Goal: Information Seeking & Learning: Learn about a topic

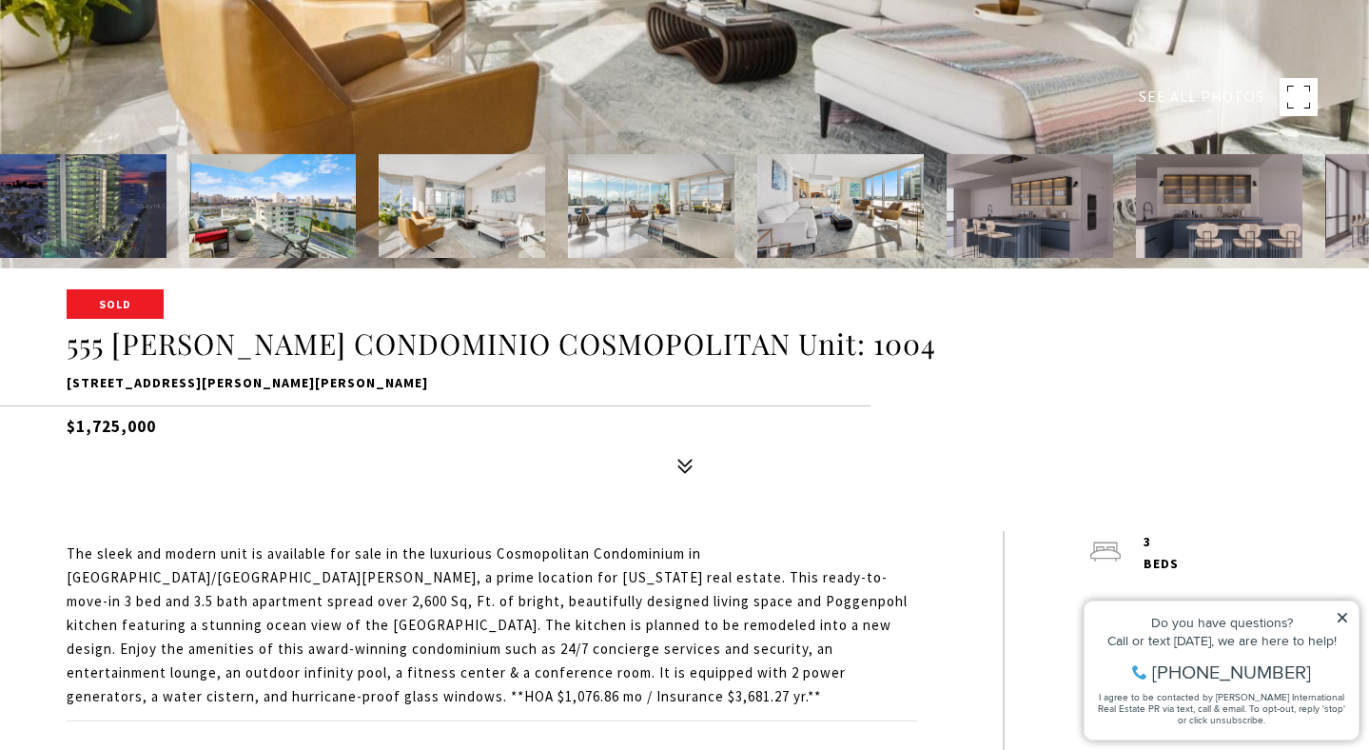
click at [298, 219] on img at bounding box center [272, 206] width 166 height 104
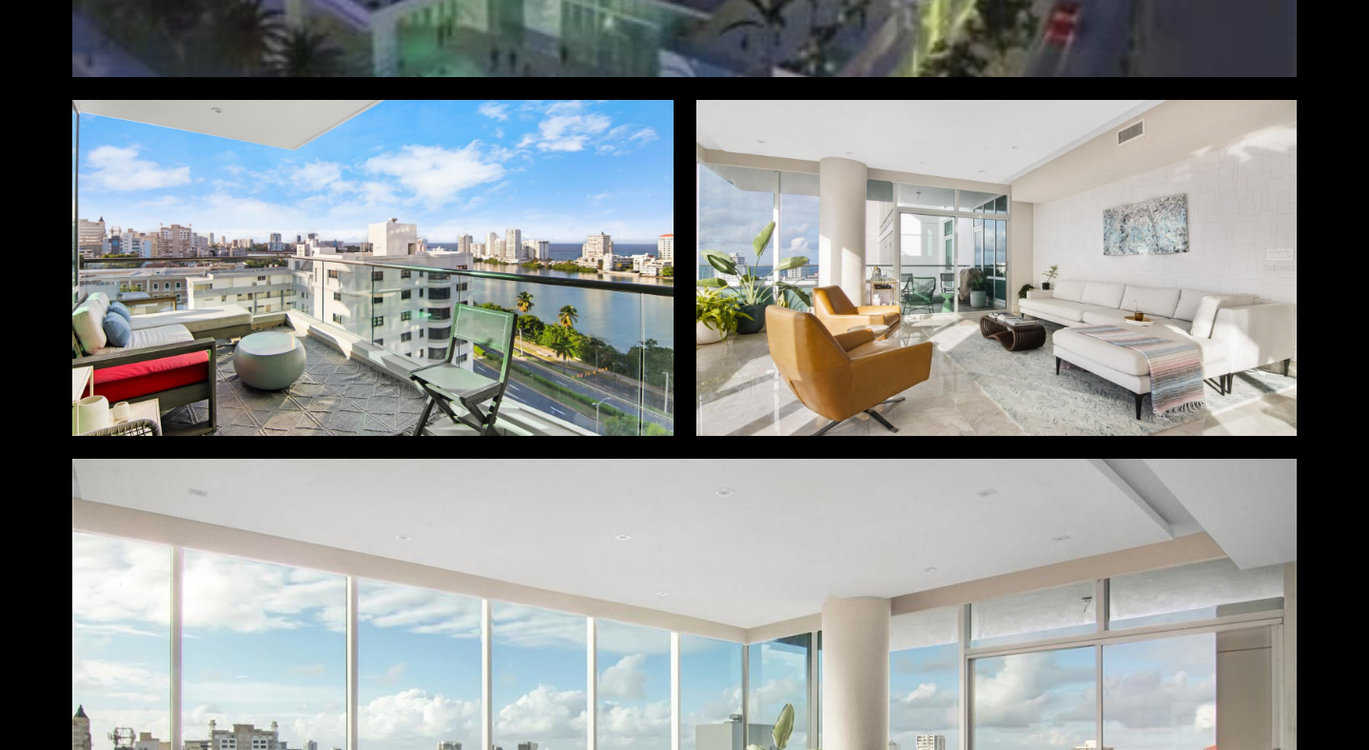
scroll to position [719, 0]
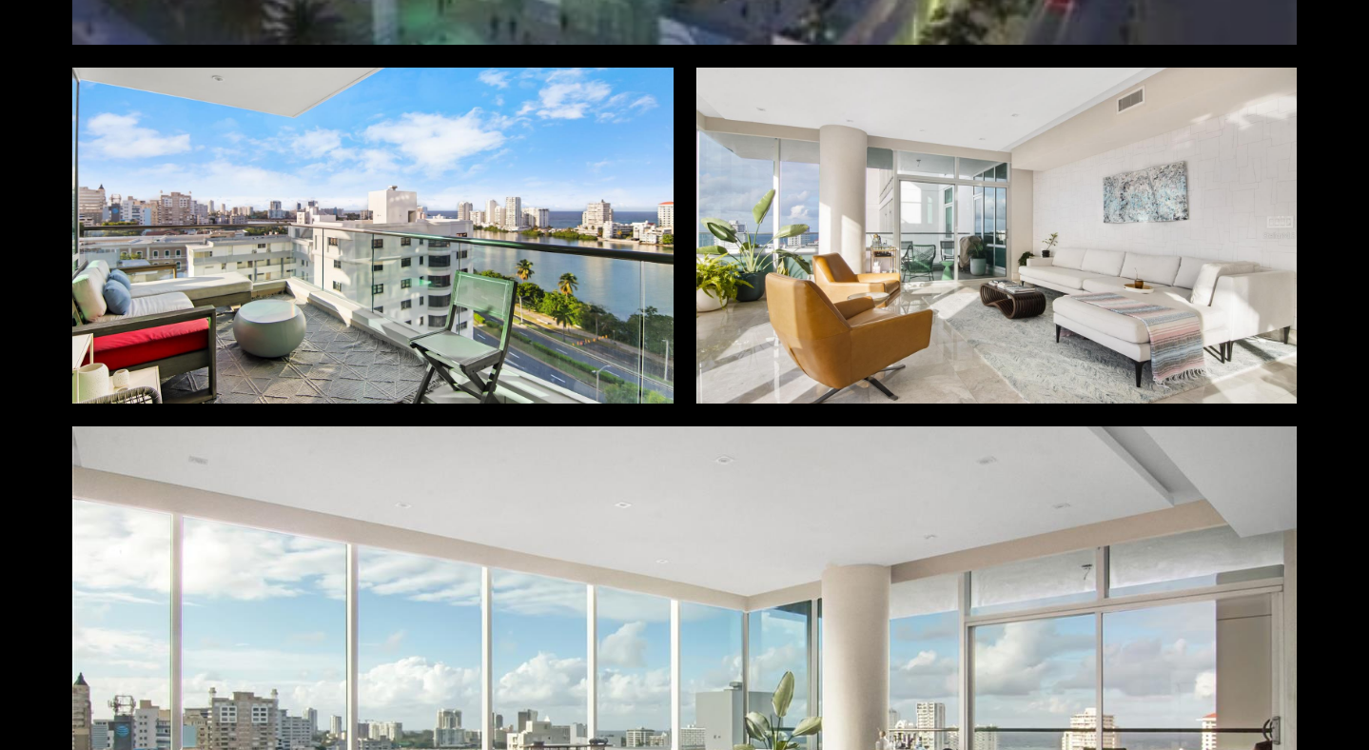
click at [500, 248] on div at bounding box center [372, 236] width 601 height 337
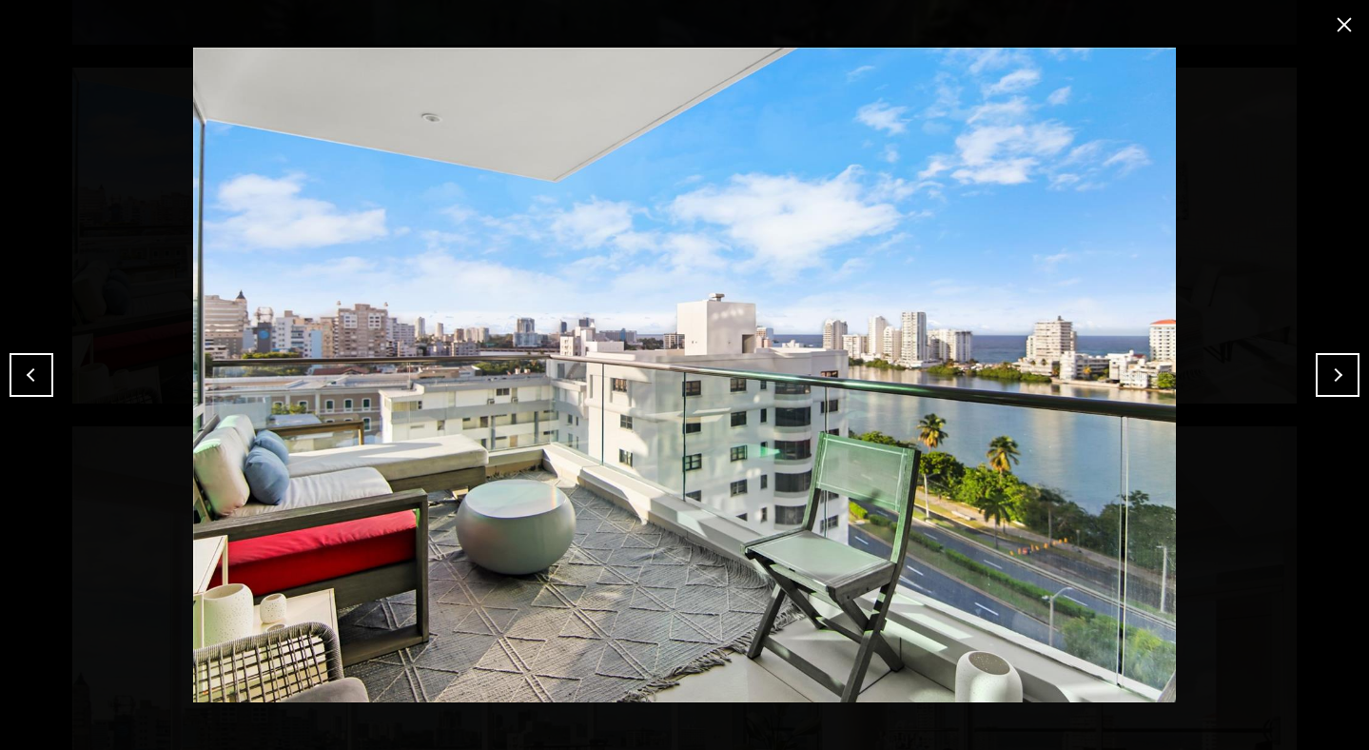
click at [1331, 384] on button "Next" at bounding box center [1338, 375] width 44 height 44
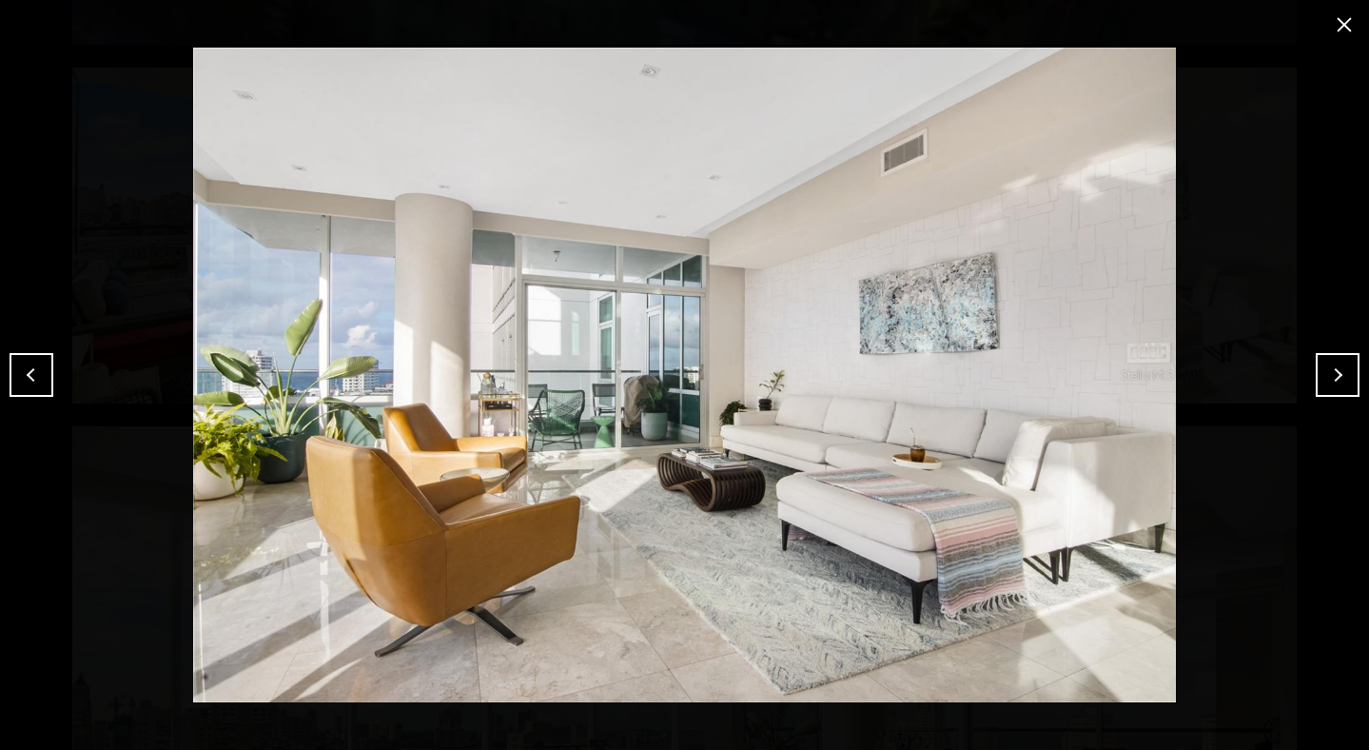
click at [1331, 384] on button "Next" at bounding box center [1338, 375] width 44 height 44
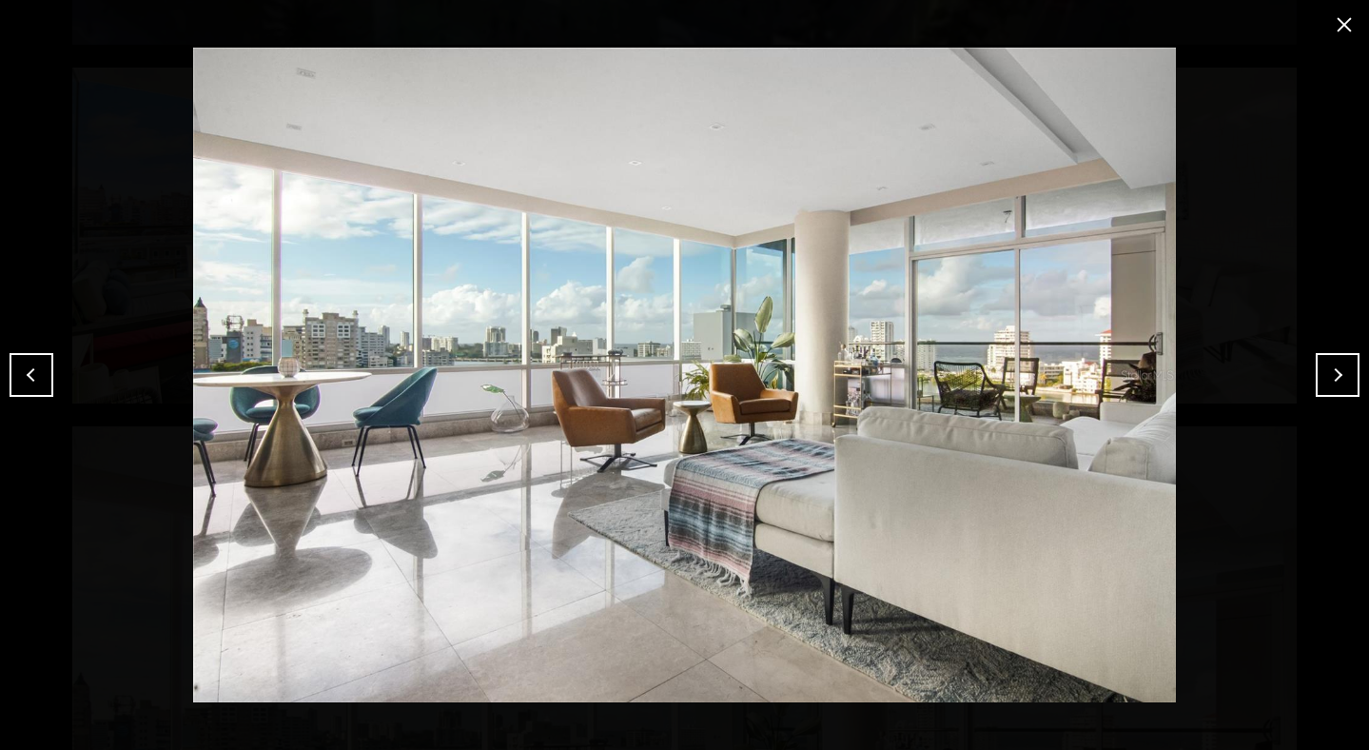
click at [1331, 384] on button "Next" at bounding box center [1338, 375] width 44 height 44
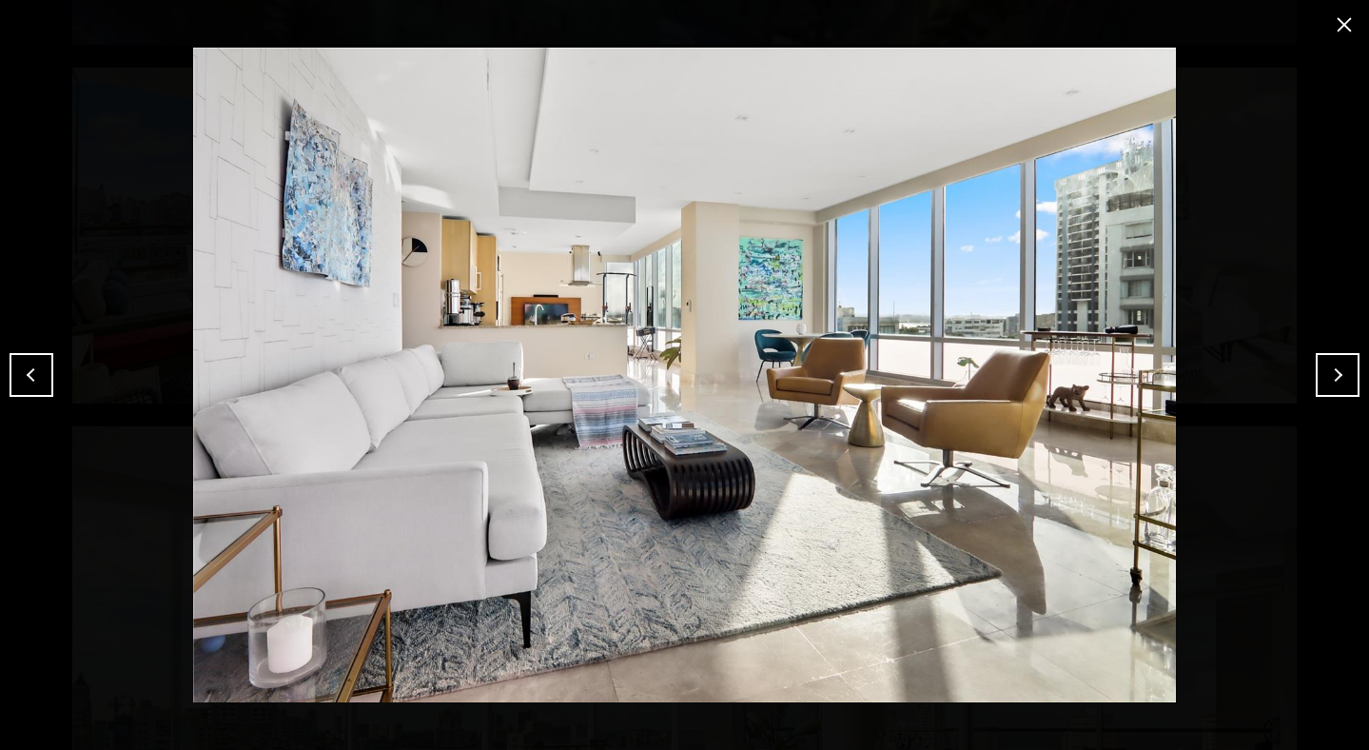
click at [1331, 383] on button "Next" at bounding box center [1338, 375] width 44 height 44
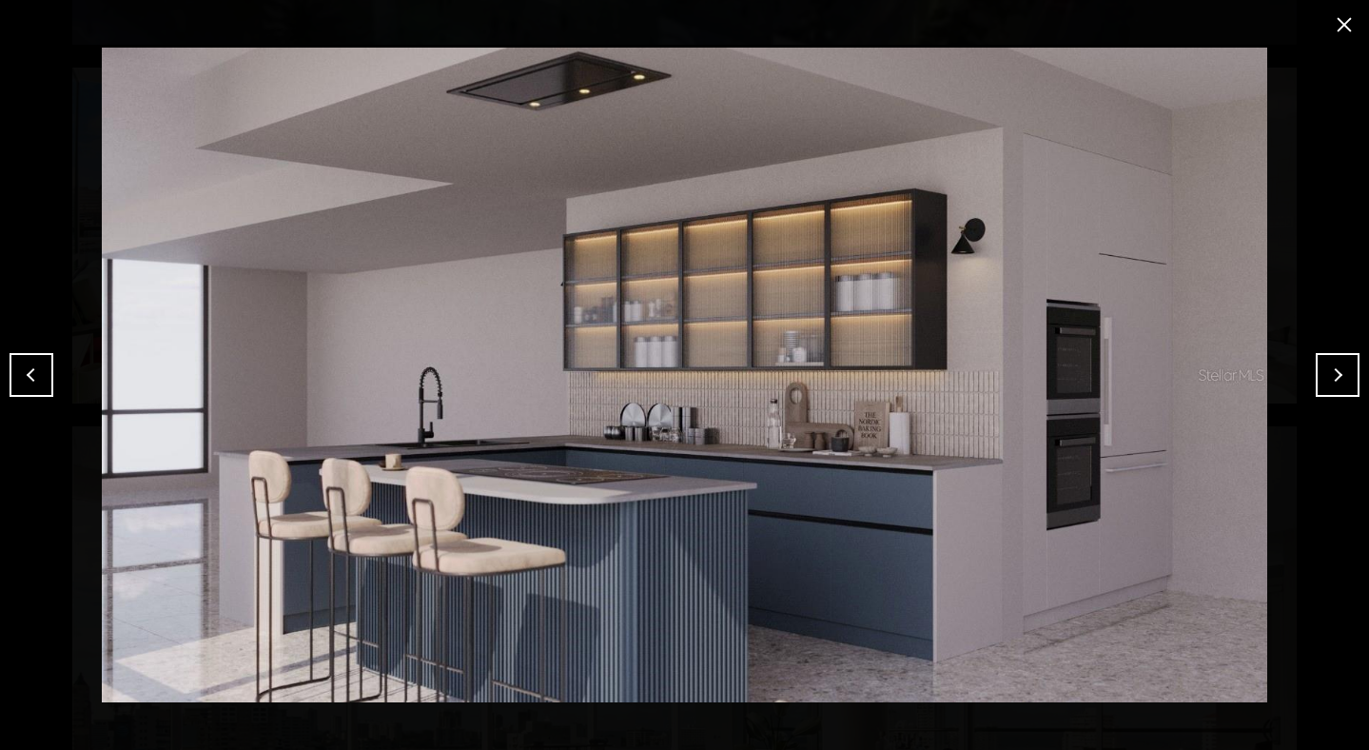
click at [1331, 383] on button "Next" at bounding box center [1338, 375] width 44 height 44
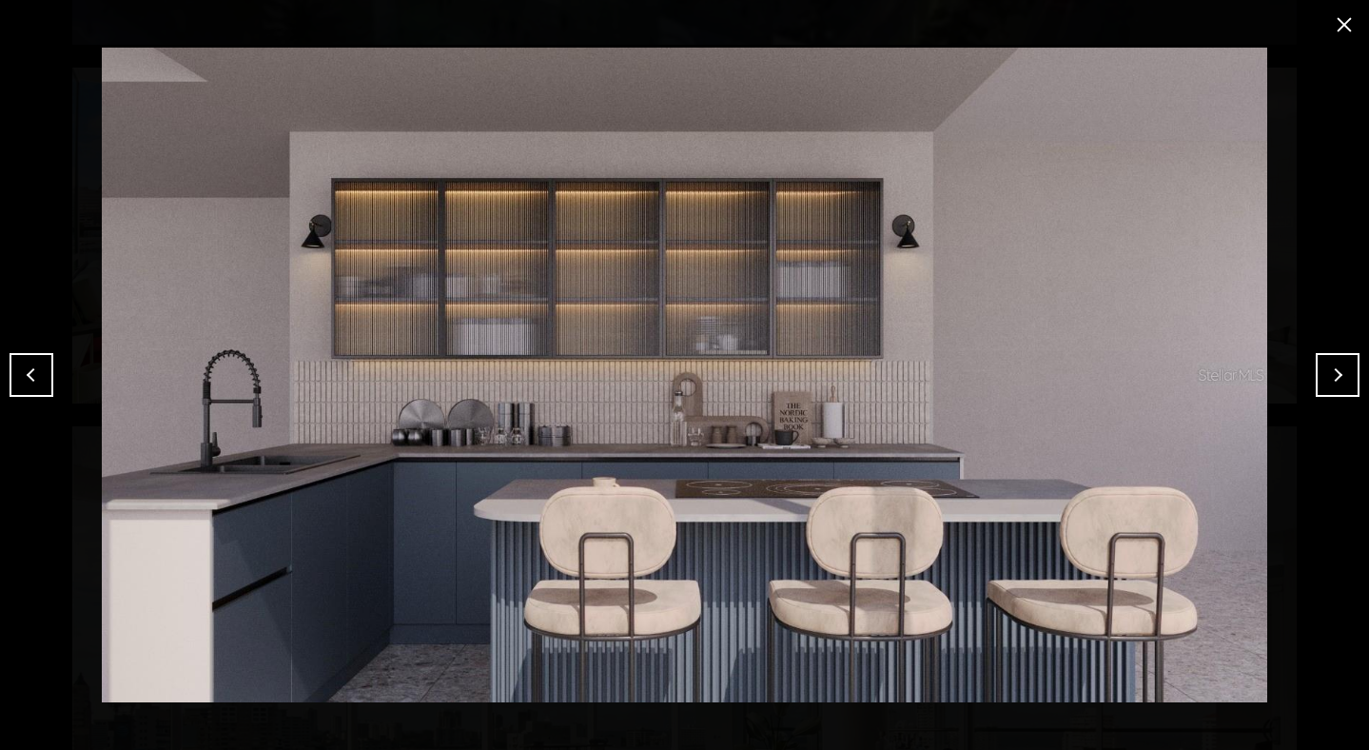
click at [1331, 383] on button "Next" at bounding box center [1338, 375] width 44 height 44
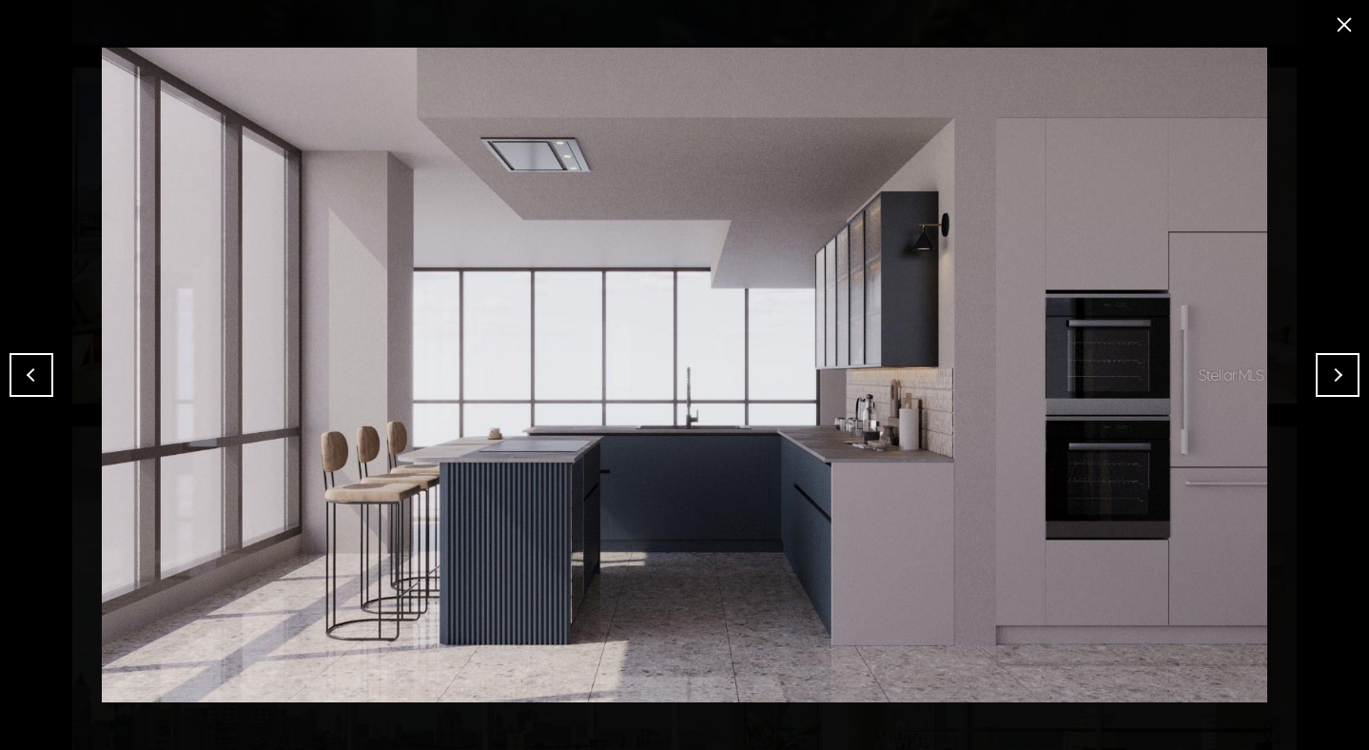
click at [1331, 383] on button "Next" at bounding box center [1338, 375] width 44 height 44
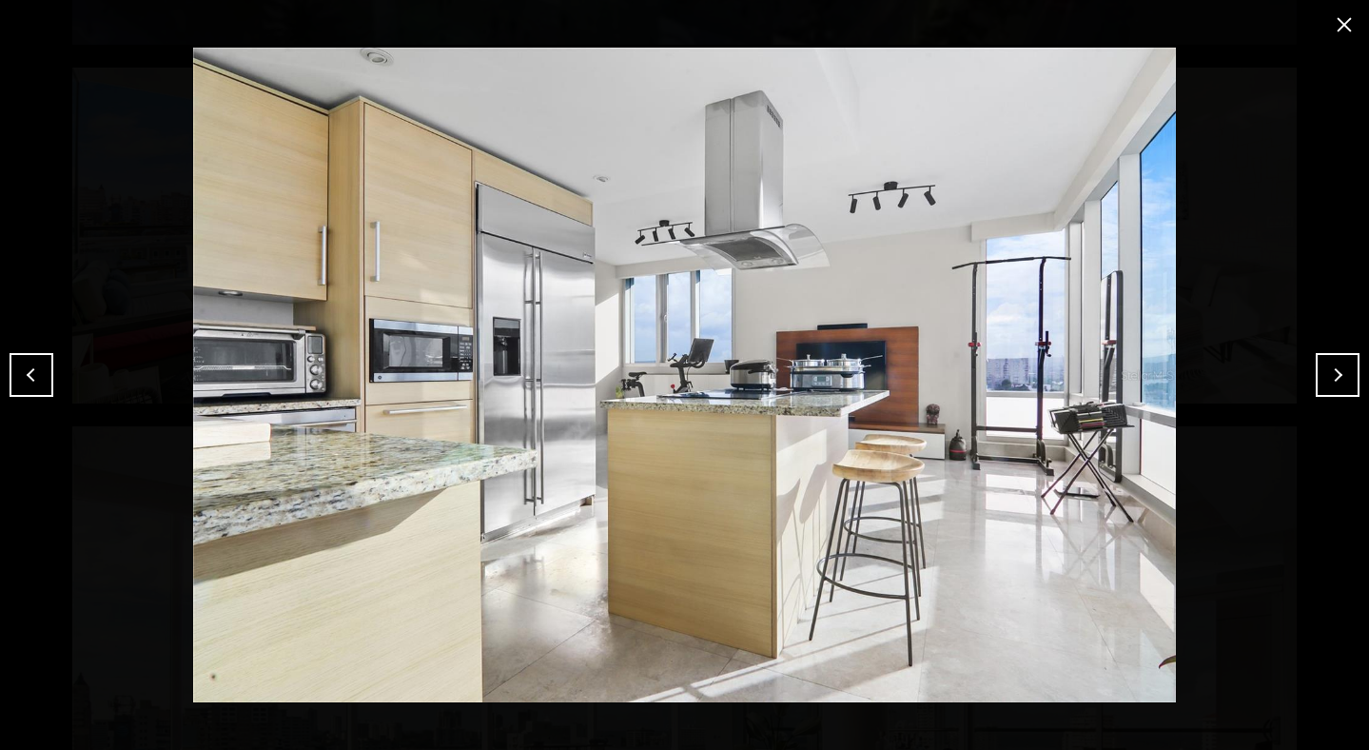
click at [1331, 383] on button "Next" at bounding box center [1338, 375] width 44 height 44
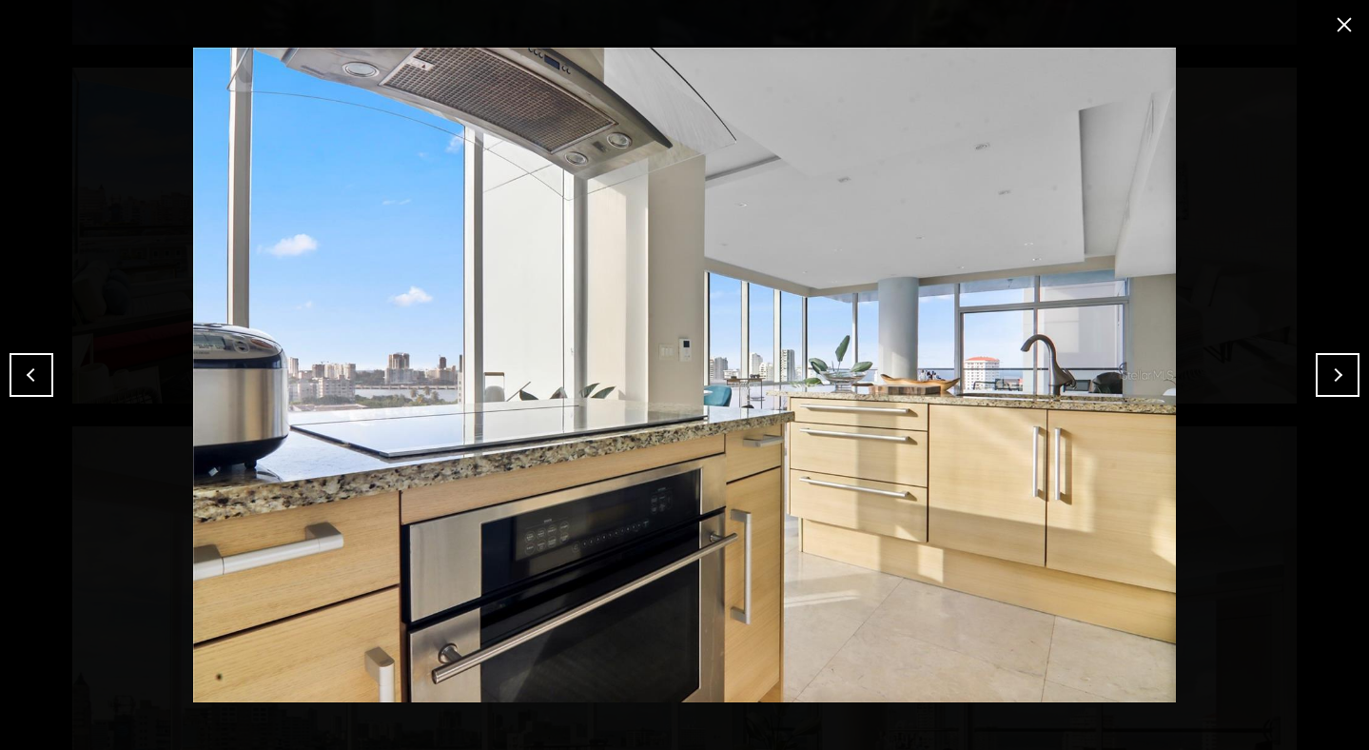
click at [38, 383] on button "Previous" at bounding box center [32, 375] width 44 height 44
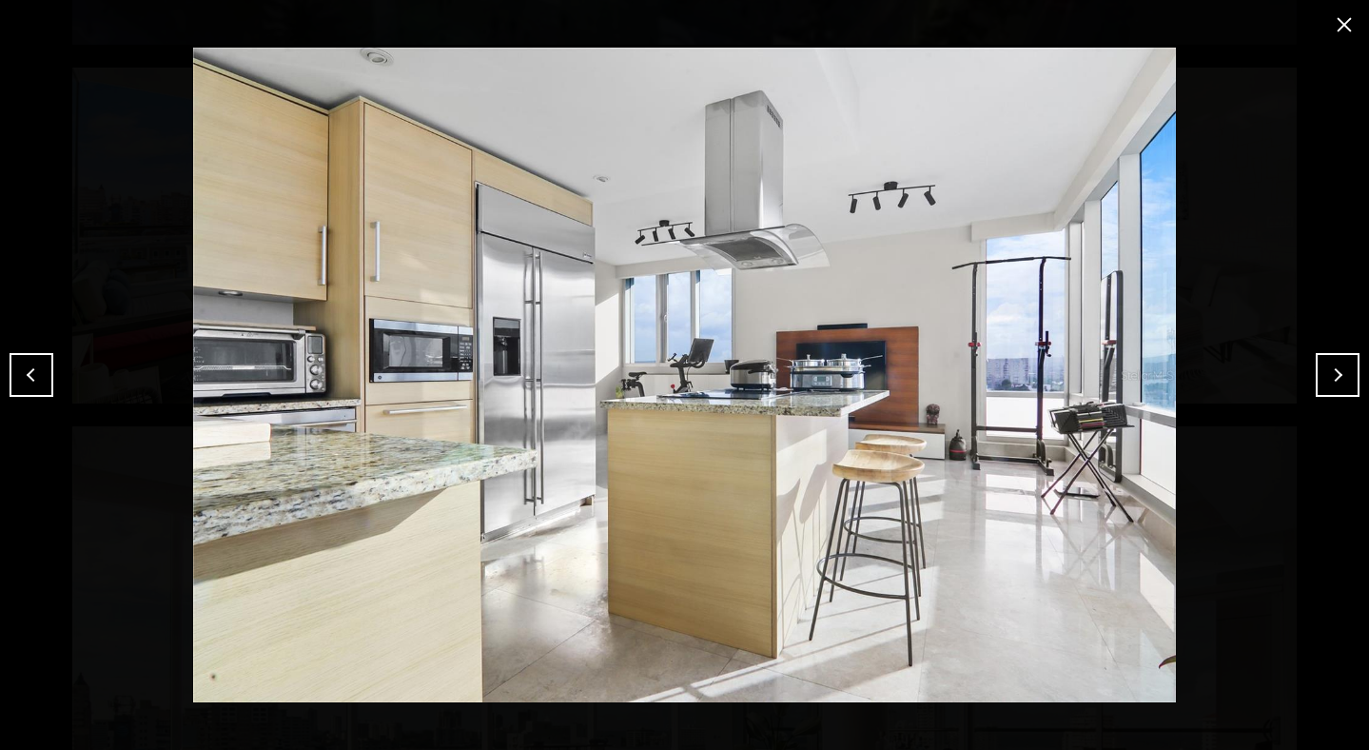
click at [1337, 369] on button "Next" at bounding box center [1338, 375] width 44 height 44
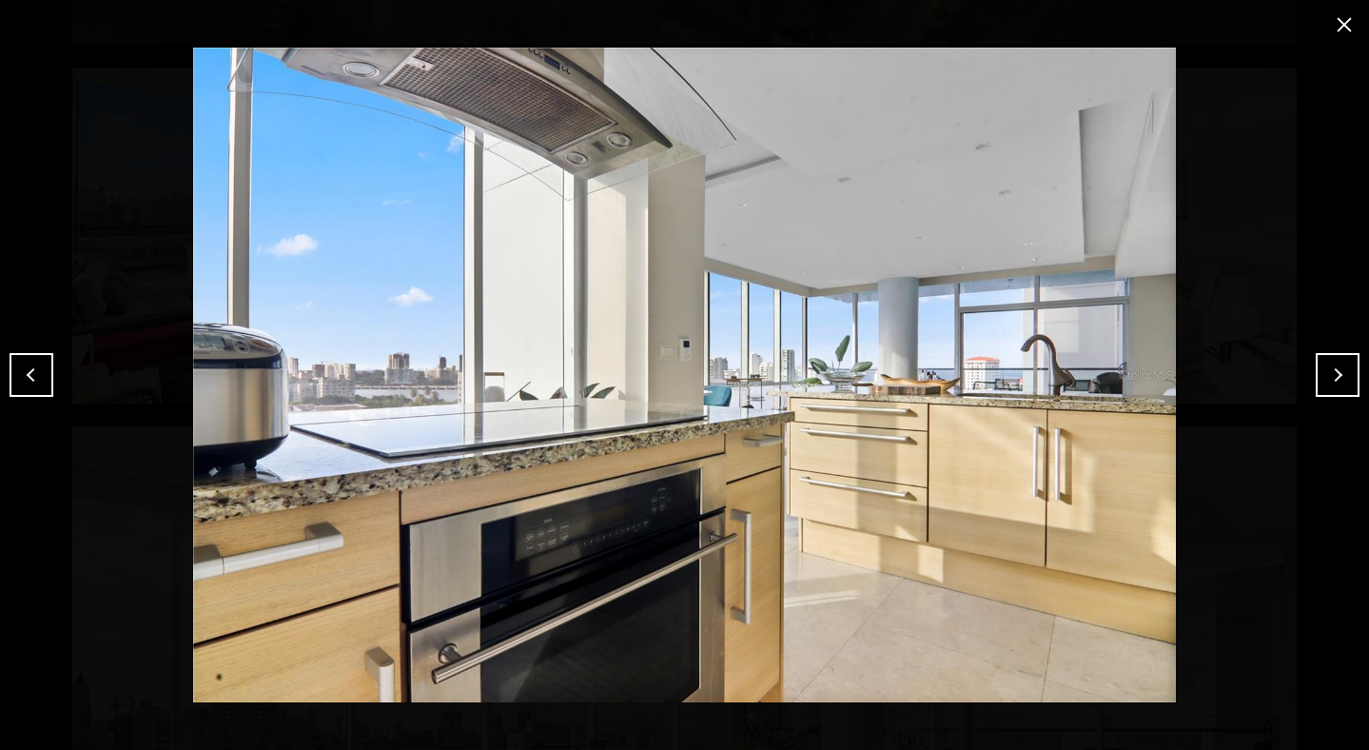
click at [1337, 369] on button "Next" at bounding box center [1338, 375] width 44 height 44
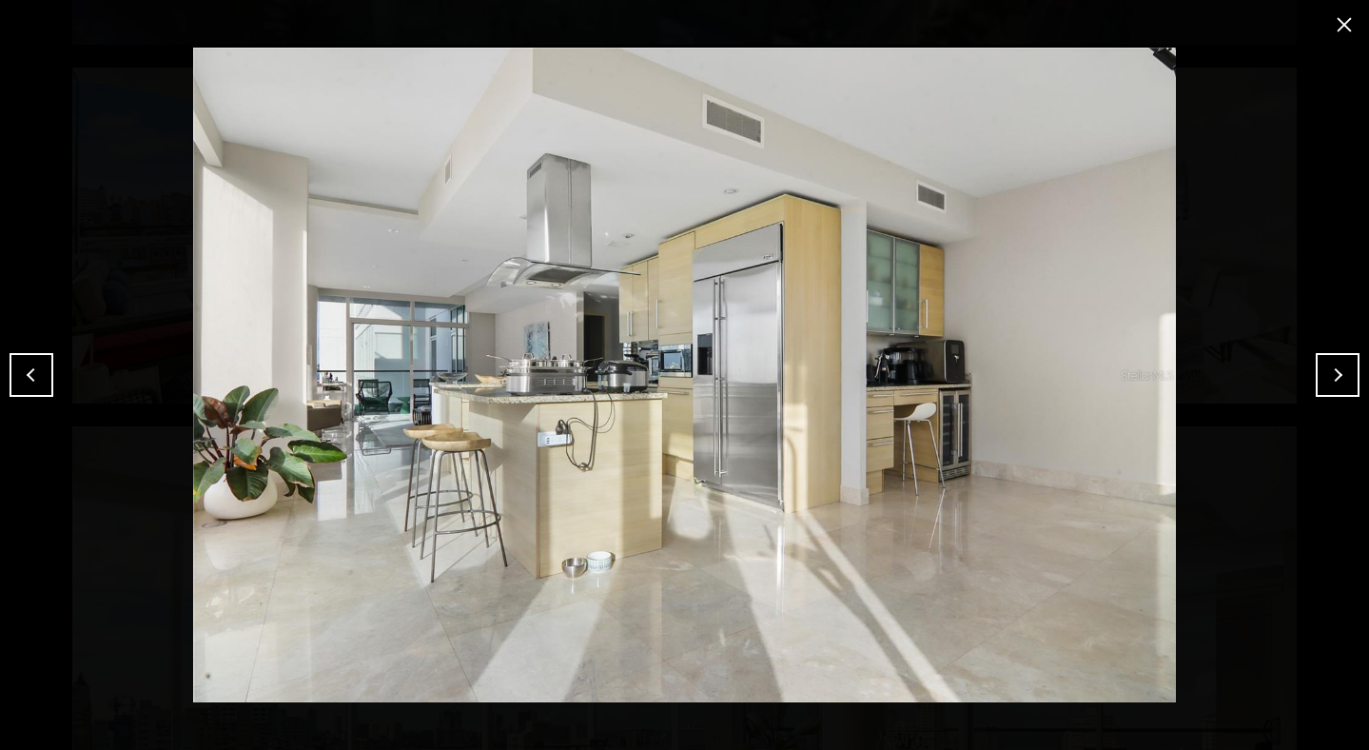
click at [1336, 370] on button "Next" at bounding box center [1338, 375] width 44 height 44
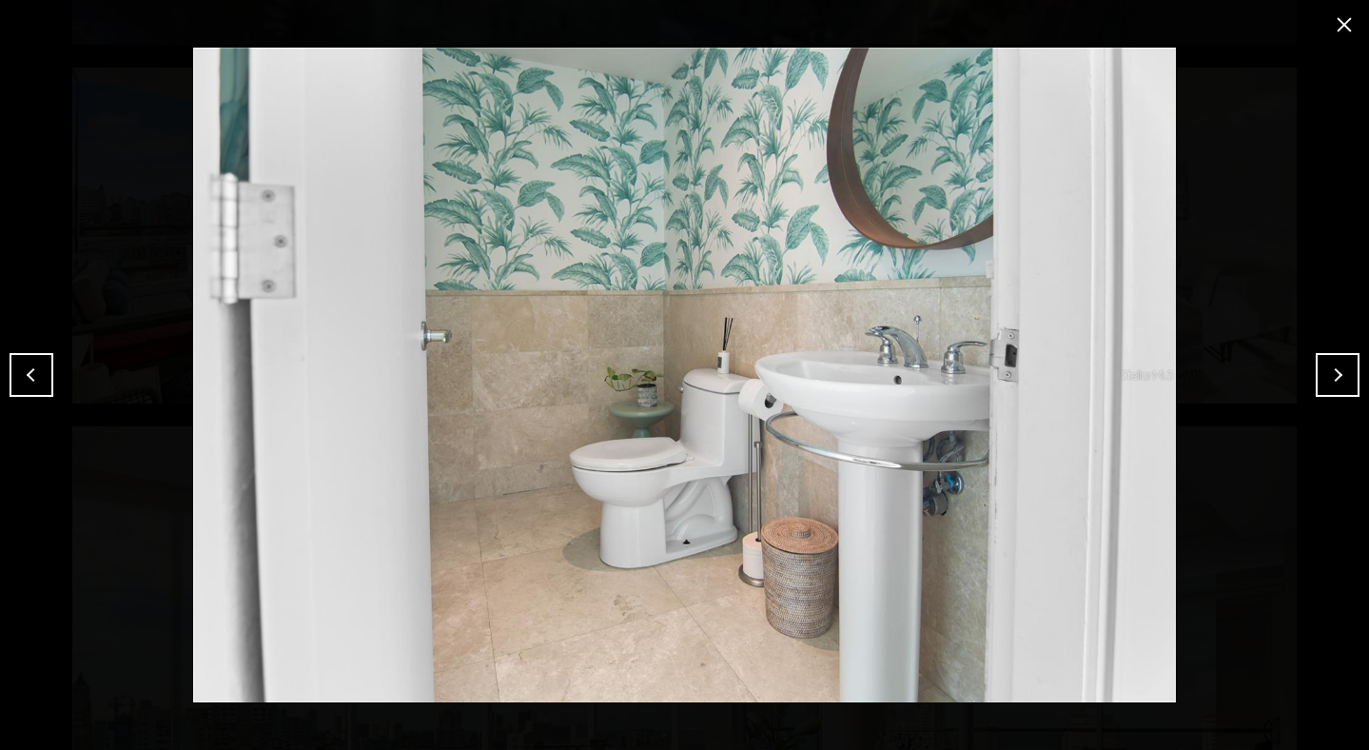
click at [1336, 370] on button "Next" at bounding box center [1338, 375] width 44 height 44
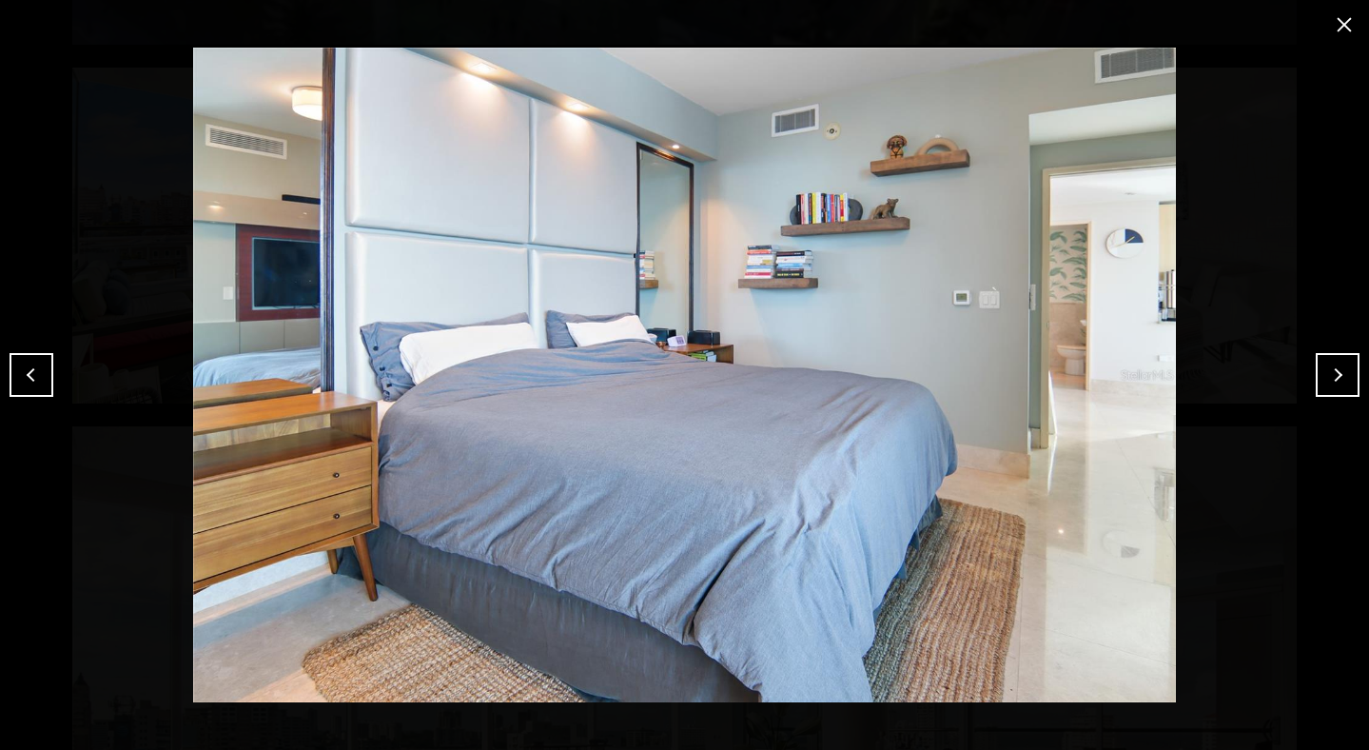
click at [1336, 370] on button "Next" at bounding box center [1338, 375] width 44 height 44
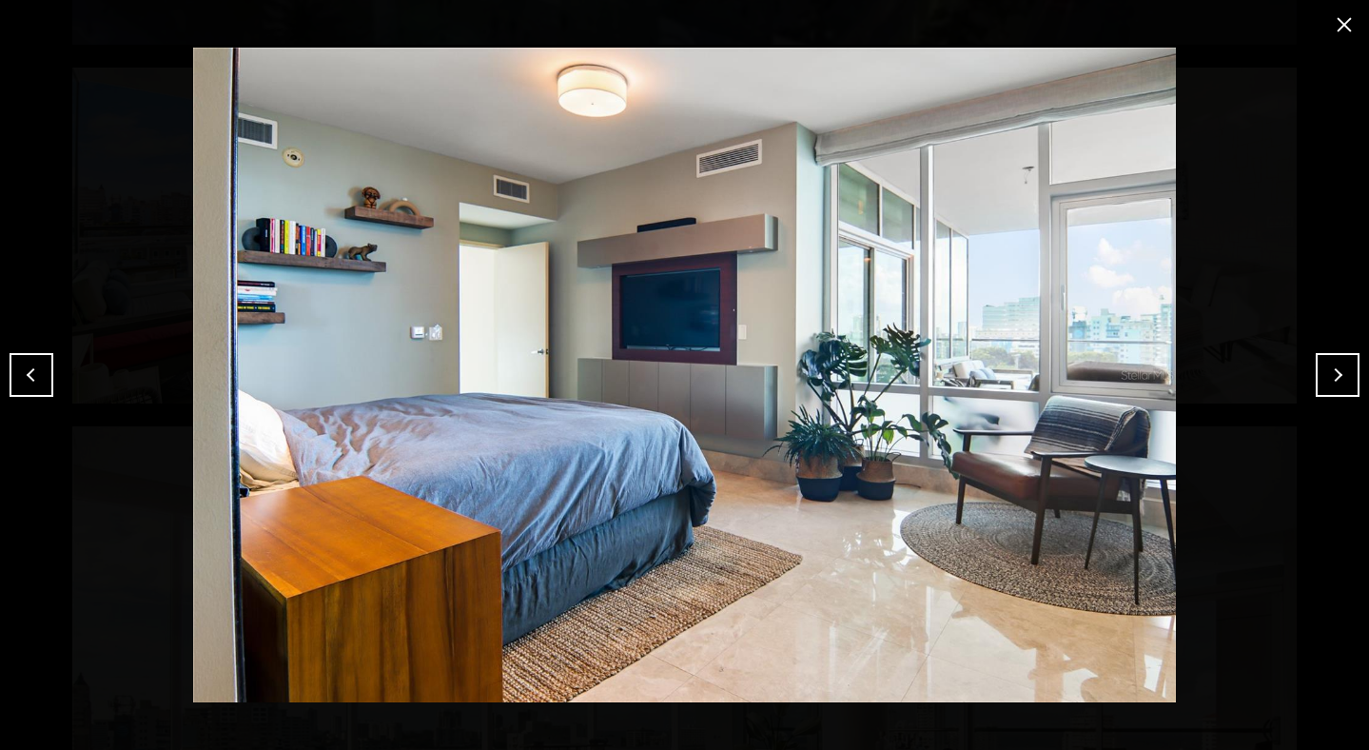
click at [1336, 370] on button "Next" at bounding box center [1338, 375] width 44 height 44
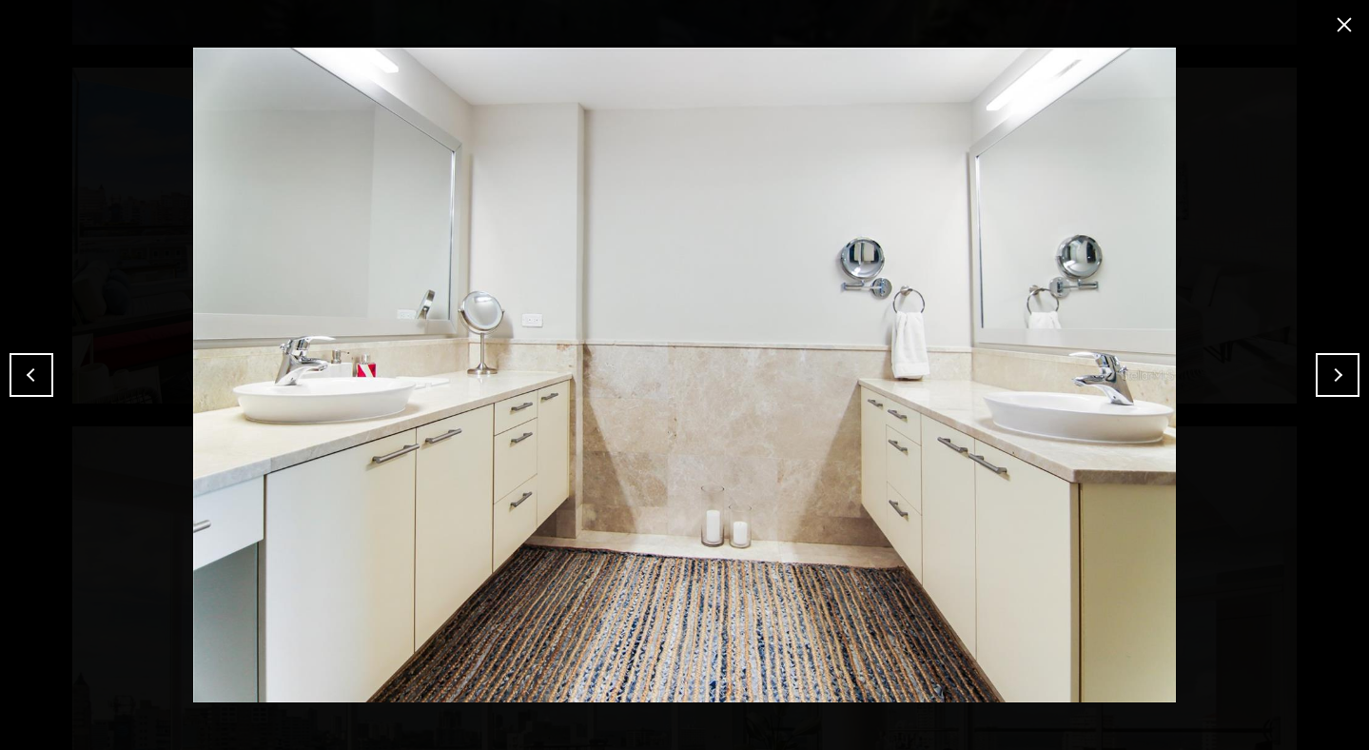
click at [1336, 370] on button "Next" at bounding box center [1338, 375] width 44 height 44
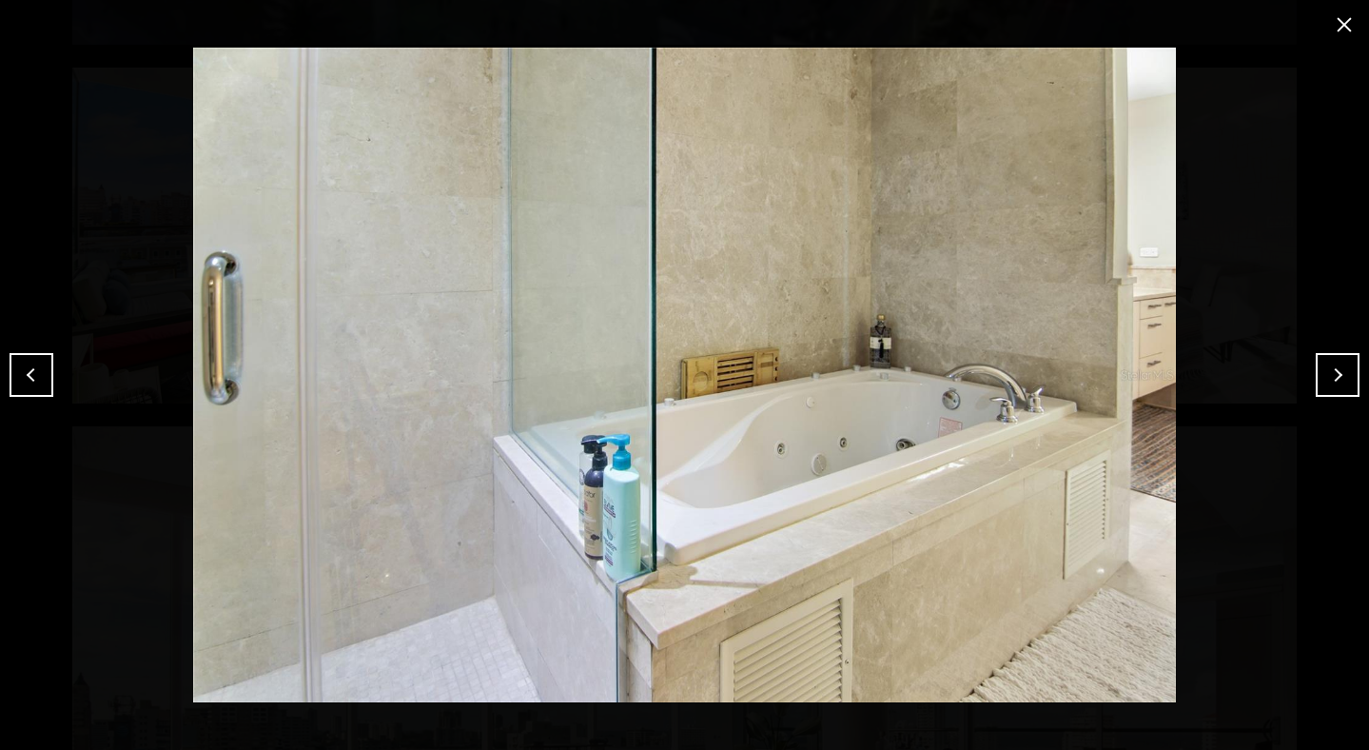
click at [1336, 370] on button "Next" at bounding box center [1338, 375] width 44 height 44
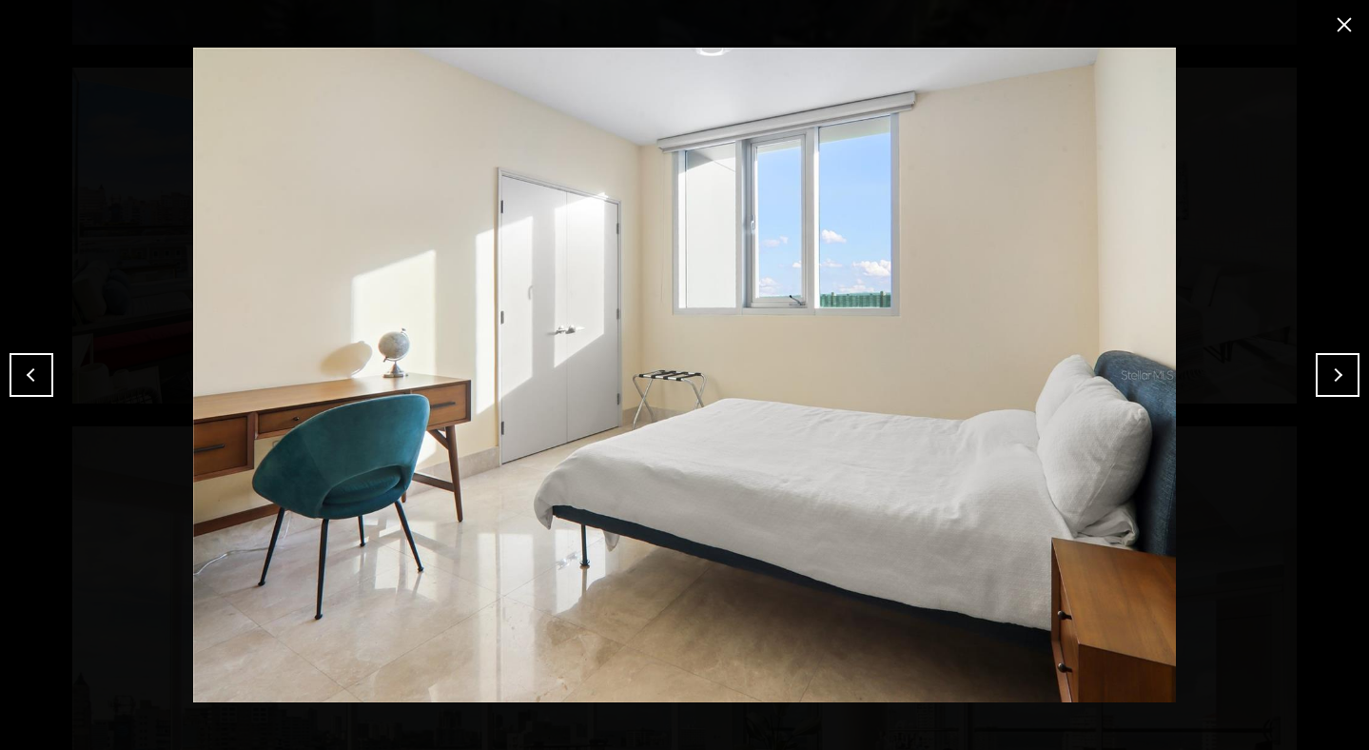
click at [1336, 370] on button "Next" at bounding box center [1338, 375] width 44 height 44
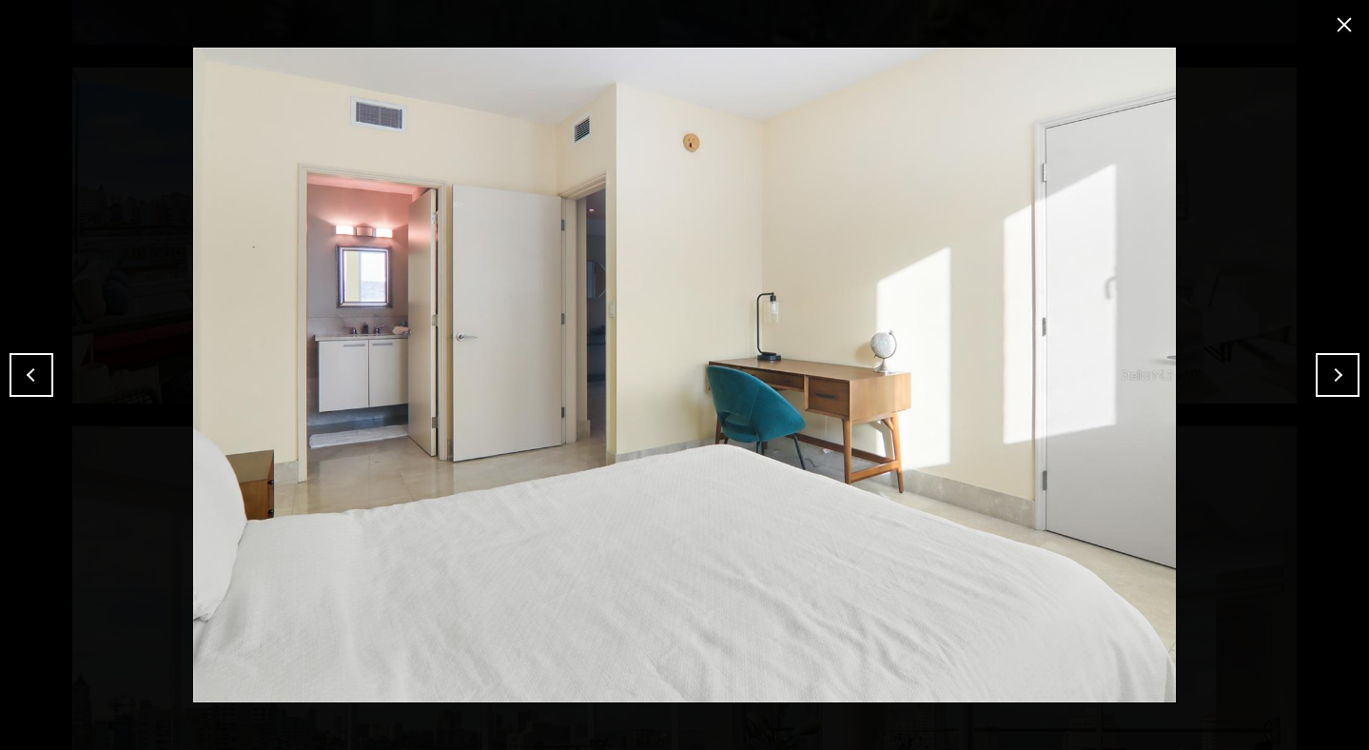
click at [1336, 370] on button "Next" at bounding box center [1338, 375] width 44 height 44
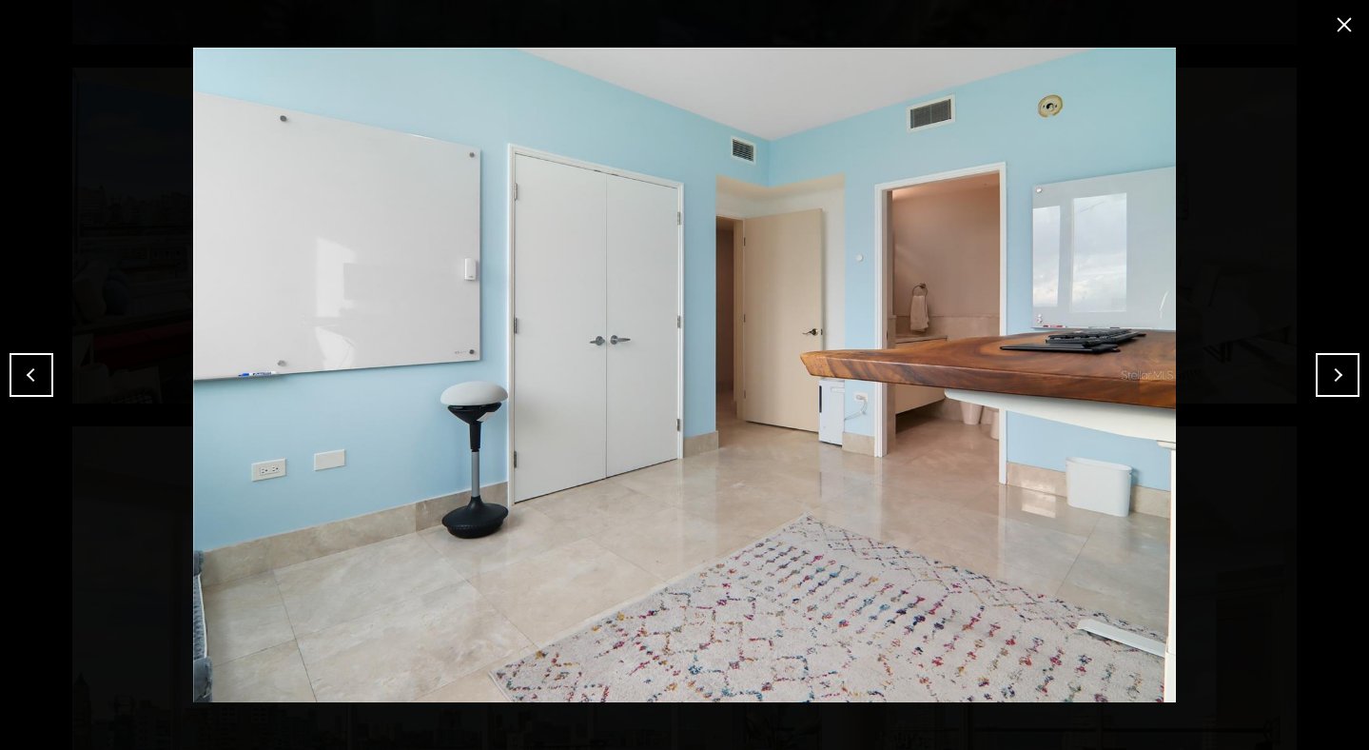
click at [1336, 370] on button "Next" at bounding box center [1338, 375] width 44 height 44
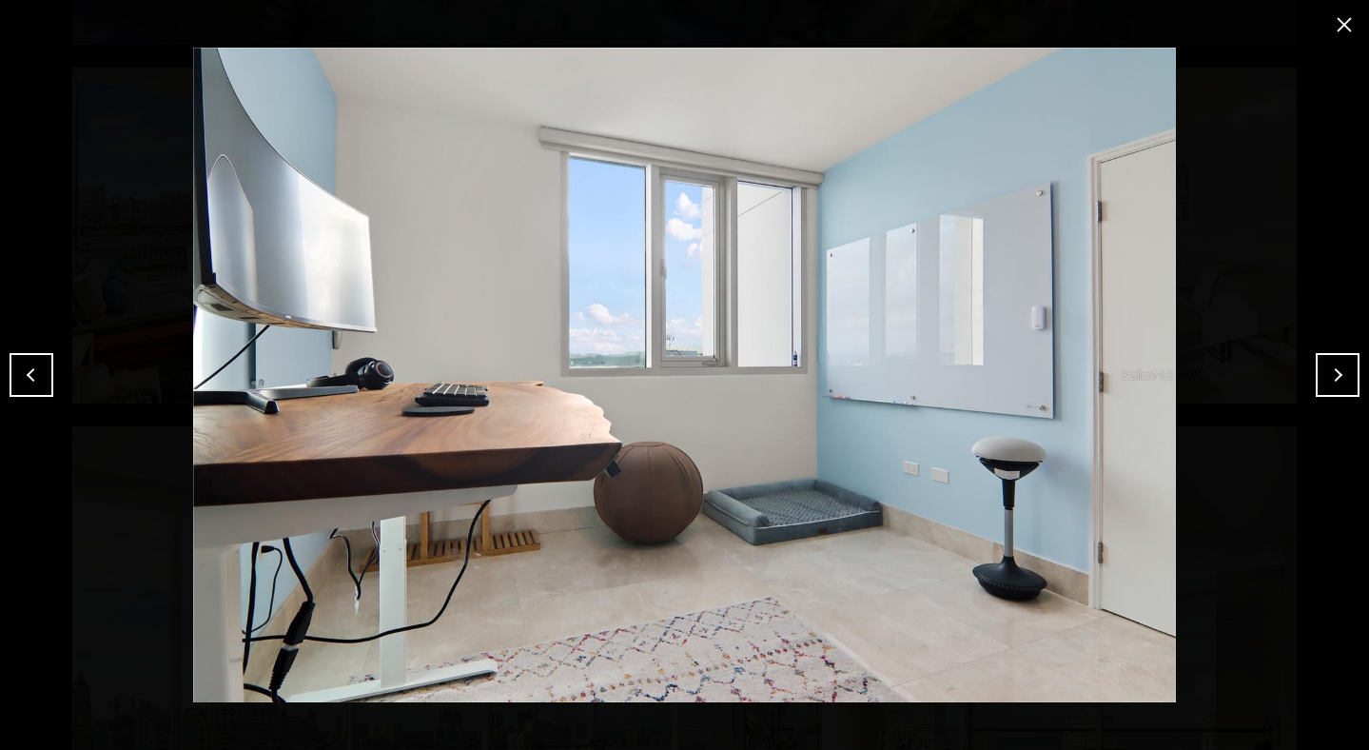
click at [1336, 370] on button "Next" at bounding box center [1338, 375] width 44 height 44
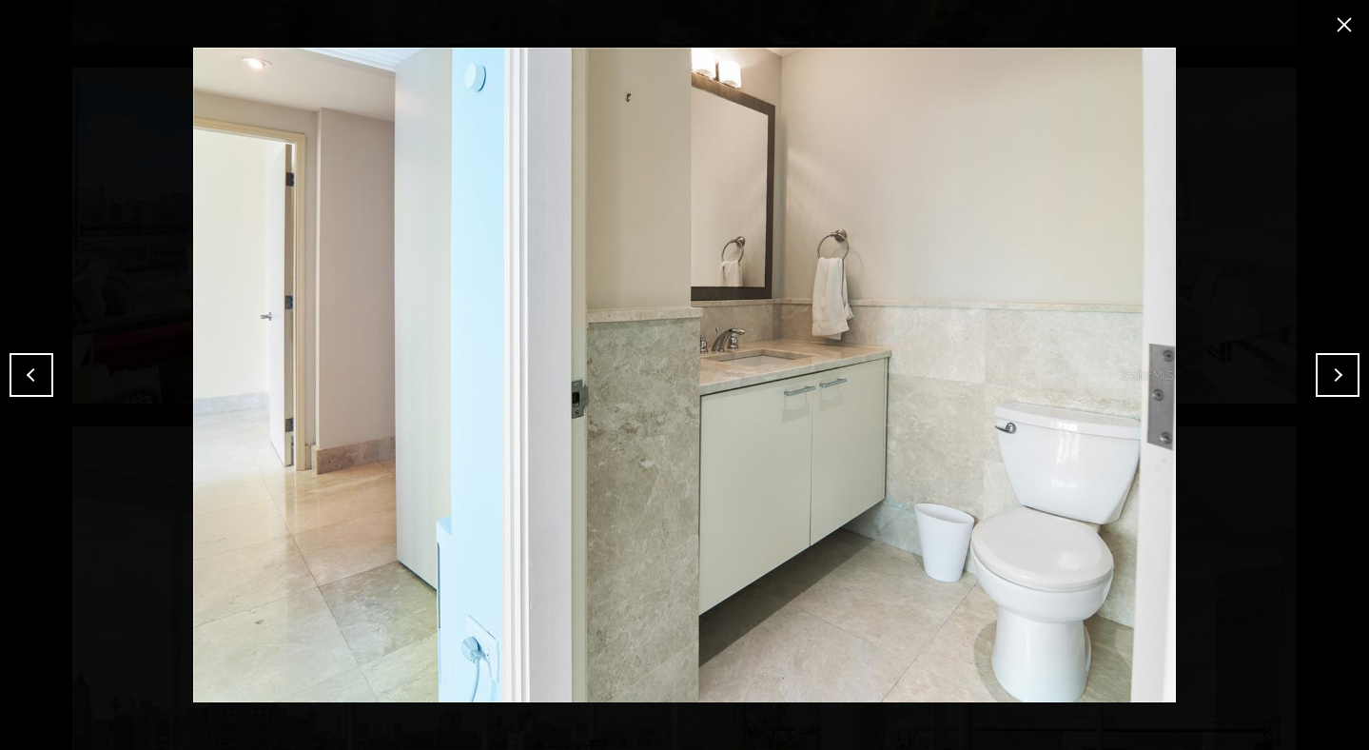
click at [1336, 370] on button "Next" at bounding box center [1338, 375] width 44 height 44
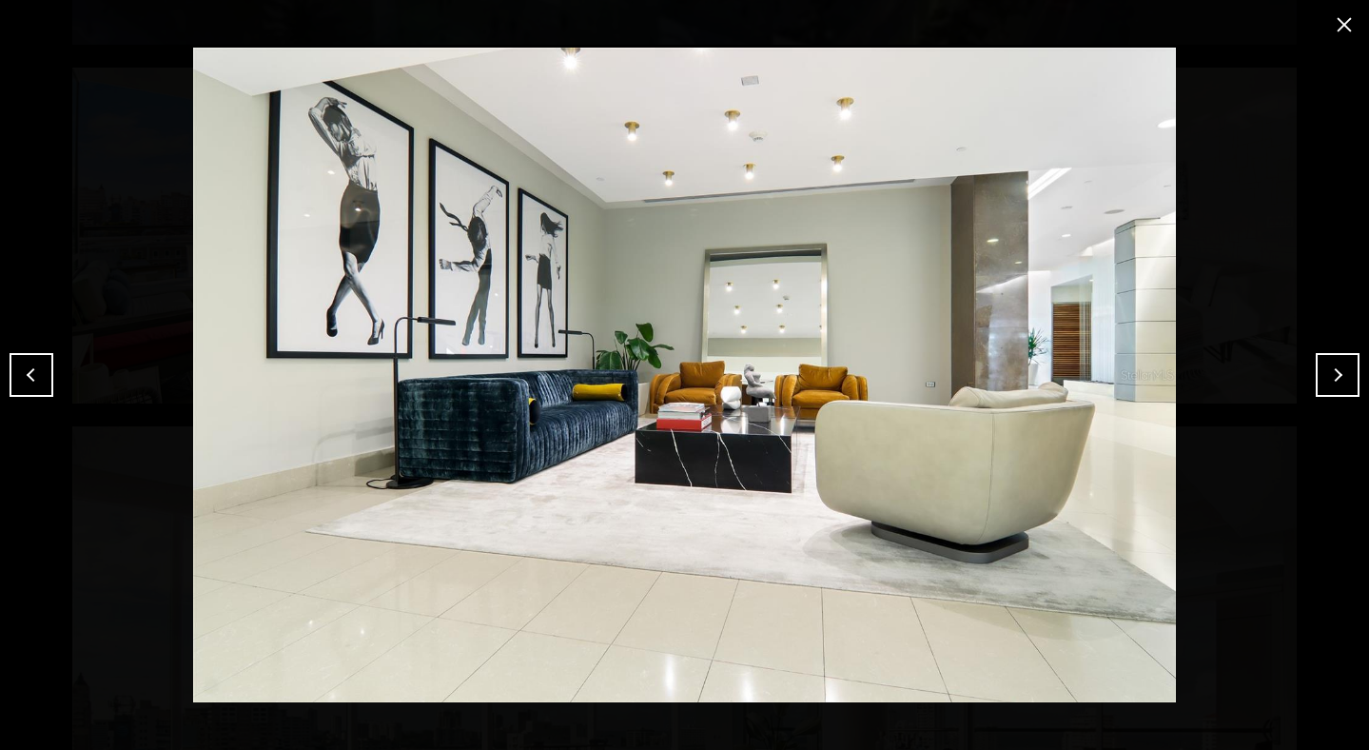
click at [1336, 370] on button "Next" at bounding box center [1338, 375] width 44 height 44
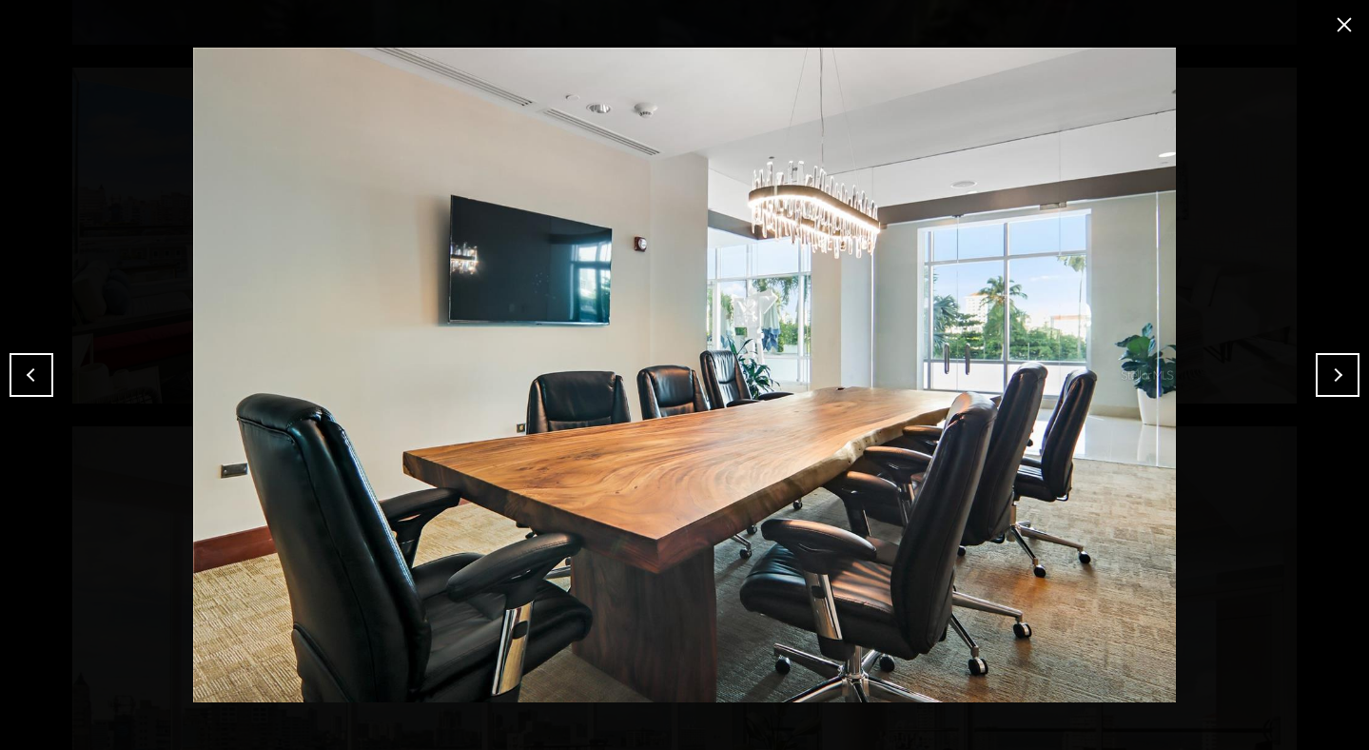
click at [1318, 99] on img at bounding box center [685, 375] width 1274 height 654
click at [1336, 29] on button "close modal" at bounding box center [1344, 25] width 30 height 30
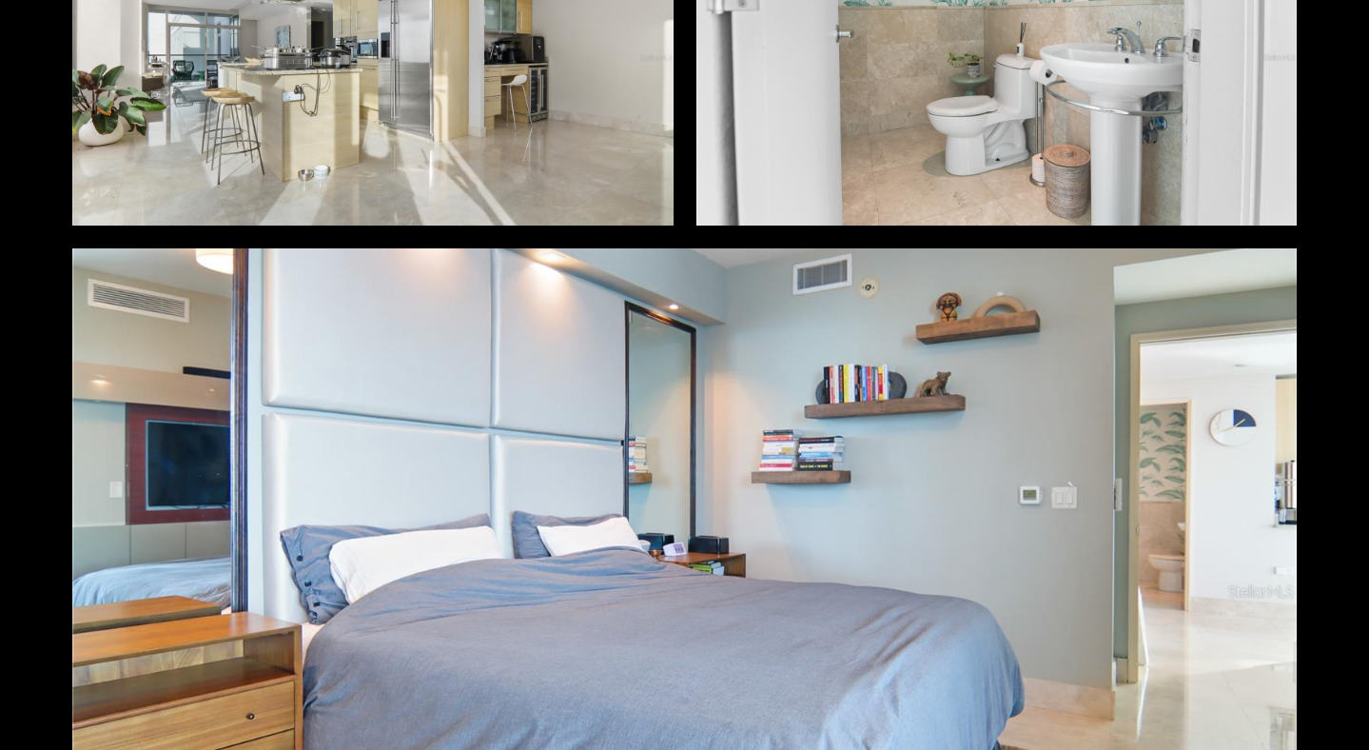
scroll to position [4116, 0]
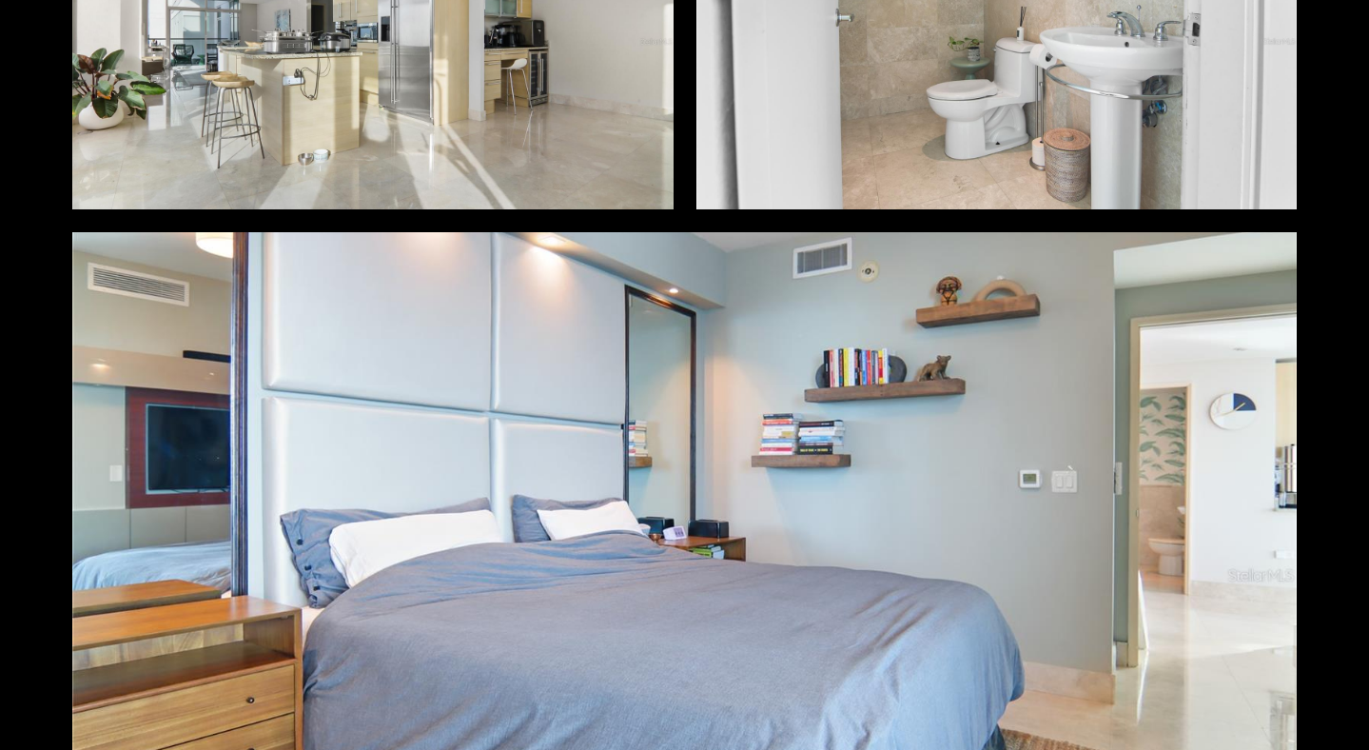
click at [40, 414] on div "Photos Map Street View Share Facebook Twitter Via Email" at bounding box center [684, 375] width 1369 height 750
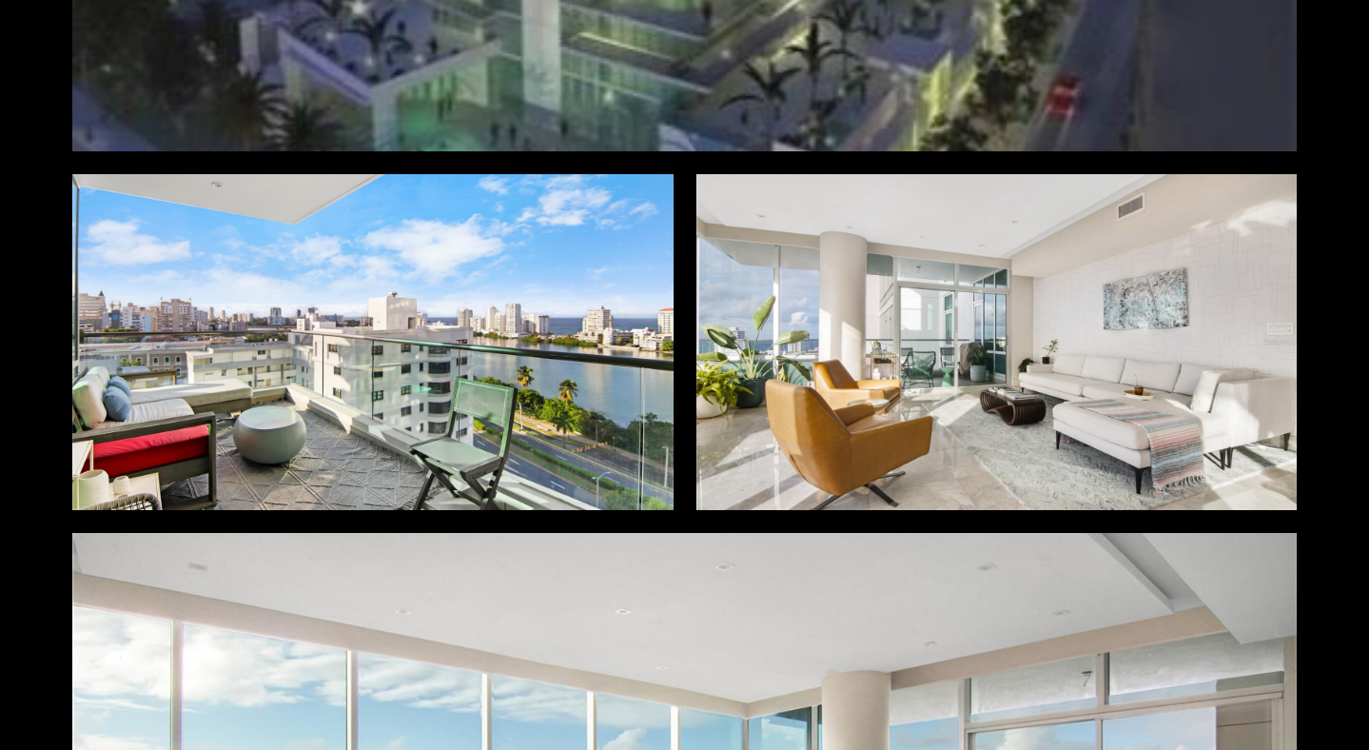
scroll to position [487, 0]
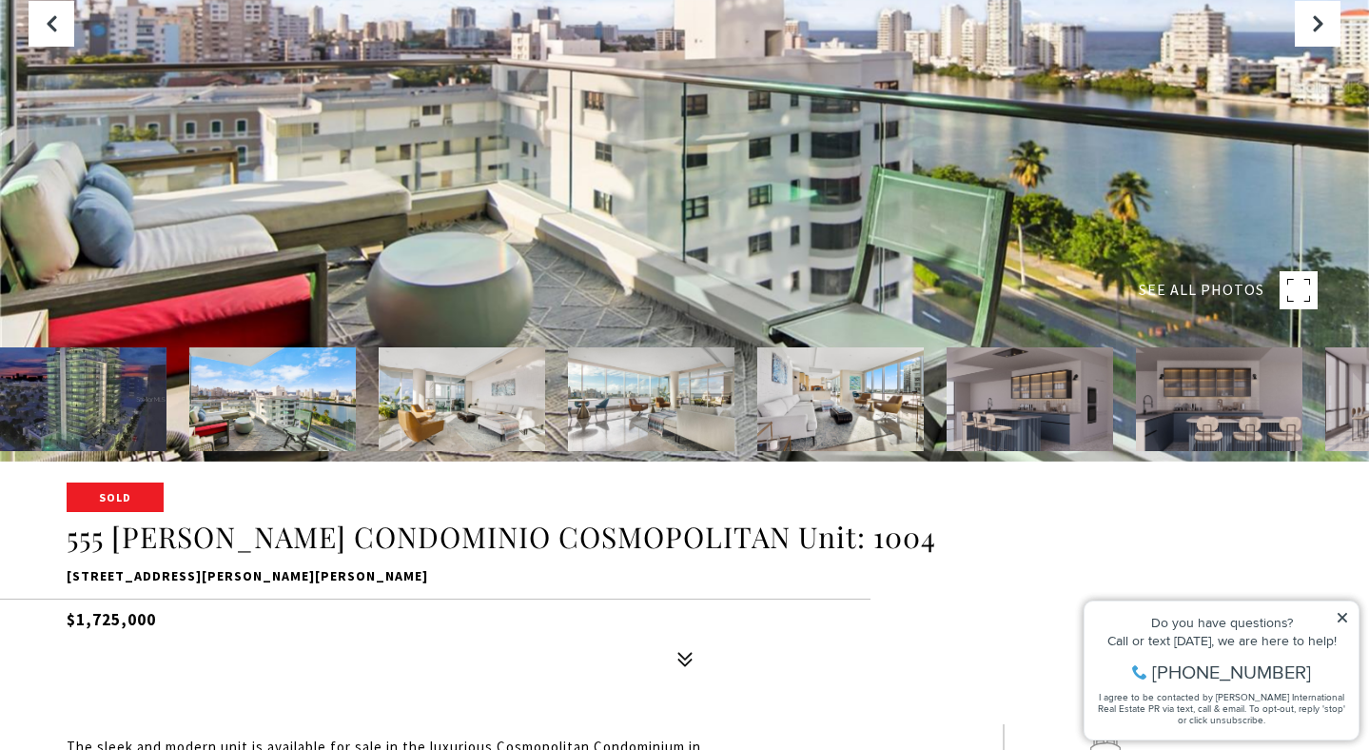
scroll to position [289, 0]
